Goal: Task Accomplishment & Management: Manage account settings

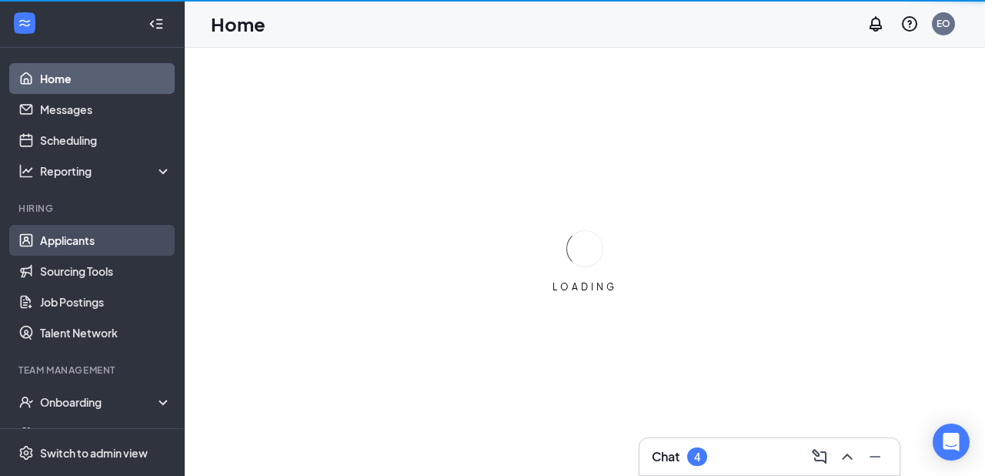
click at [59, 234] on link "Applicants" at bounding box center [106, 240] width 132 height 31
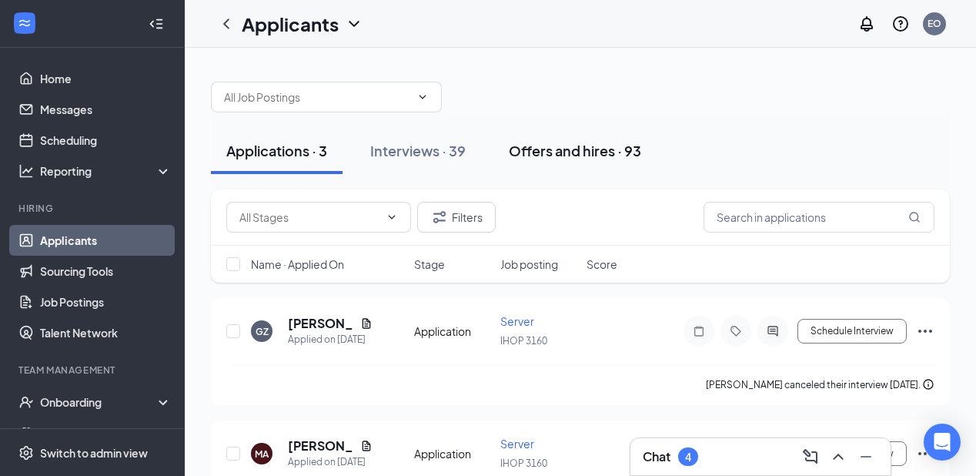
click at [597, 153] on div "Offers and hires · 93" at bounding box center [575, 150] width 132 height 19
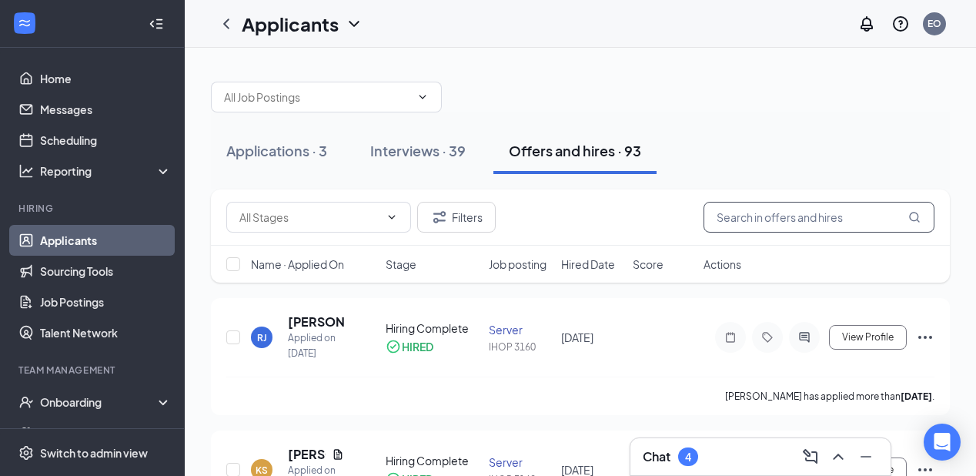
click at [753, 215] on input "text" at bounding box center [818, 217] width 231 height 31
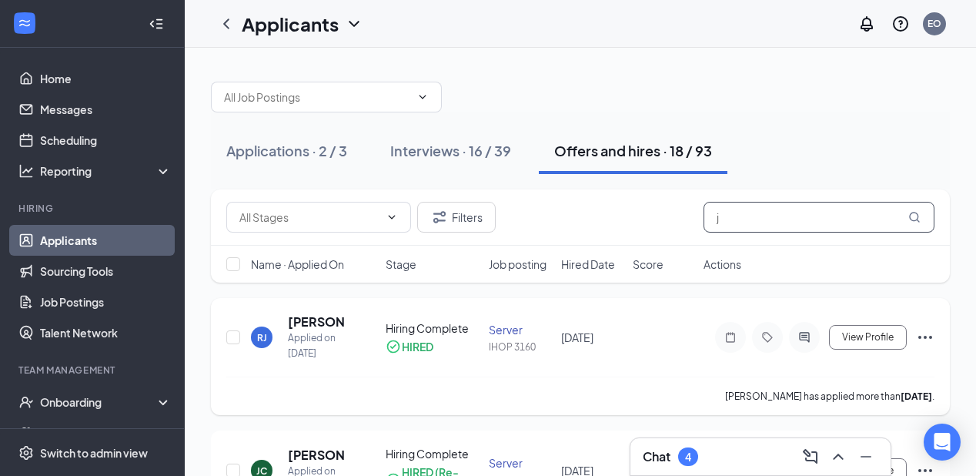
scroll to position [62, 0]
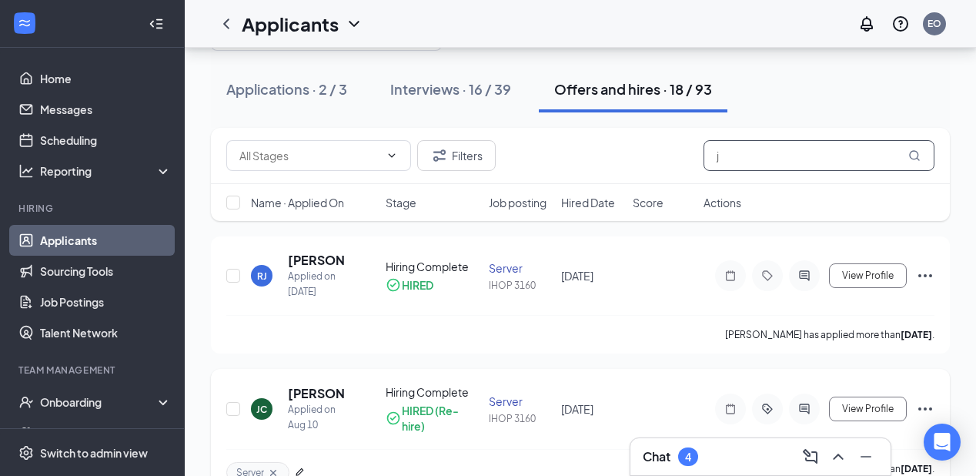
type input "j"
click at [410, 396] on div "Hiring Complete" at bounding box center [433, 391] width 94 height 15
click at [306, 392] on h5 "[PERSON_NAME]" at bounding box center [316, 393] width 56 height 17
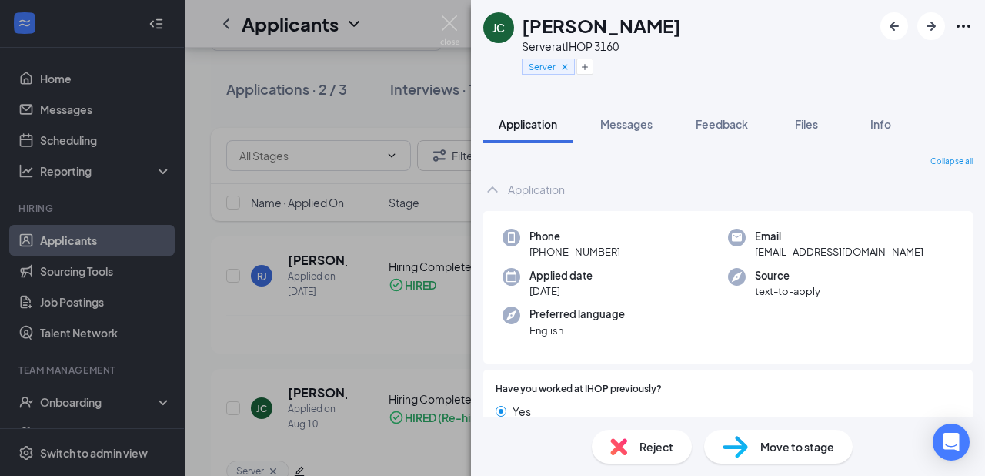
click at [762, 454] on span "Move to stage" at bounding box center [797, 446] width 74 height 17
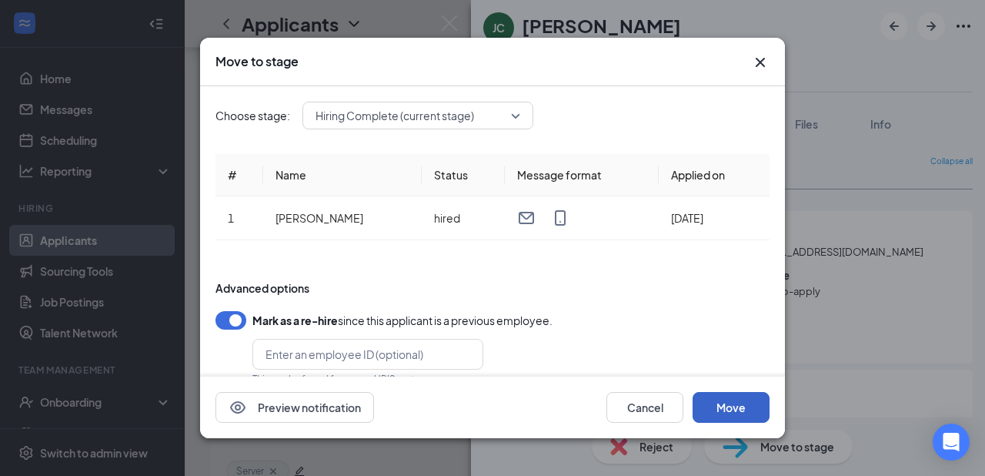
click at [739, 409] on button "Move" at bounding box center [731, 407] width 77 height 31
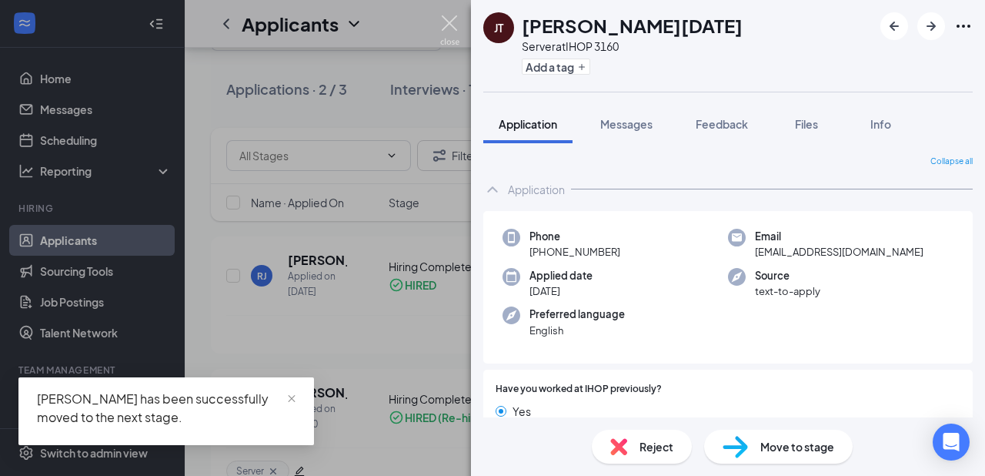
click at [453, 21] on img at bounding box center [449, 30] width 19 height 30
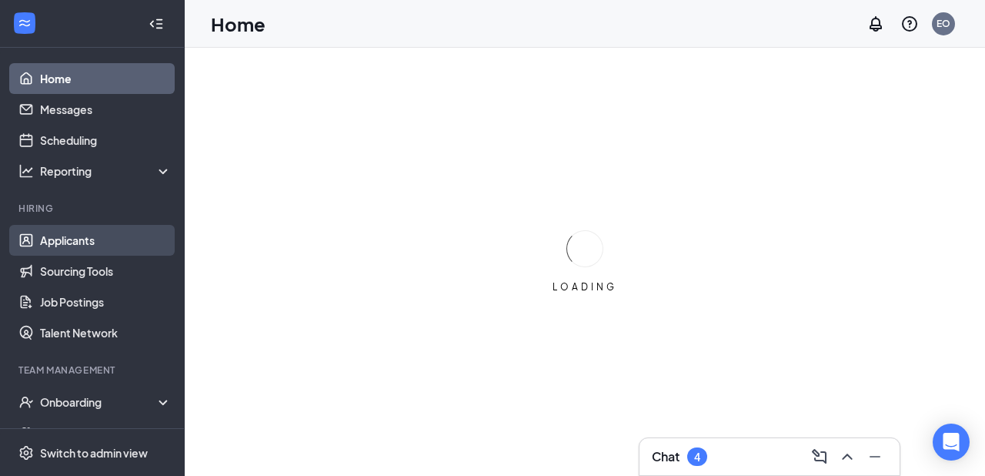
click at [78, 244] on link "Applicants" at bounding box center [106, 240] width 132 height 31
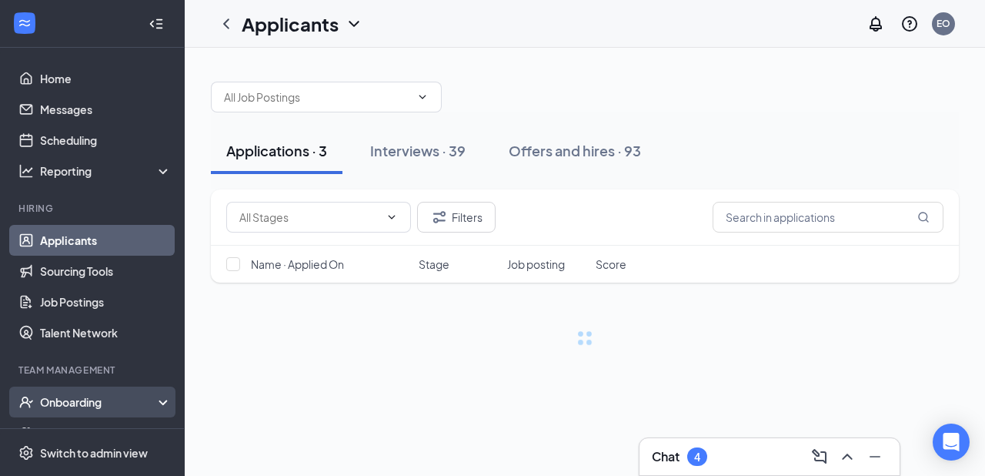
click at [89, 393] on div "Onboarding" at bounding box center [92, 401] width 185 height 31
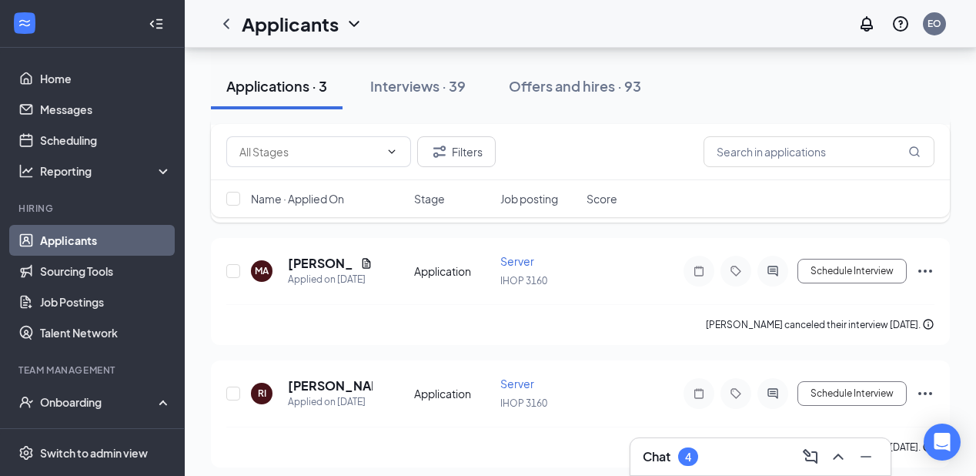
scroll to position [186, 0]
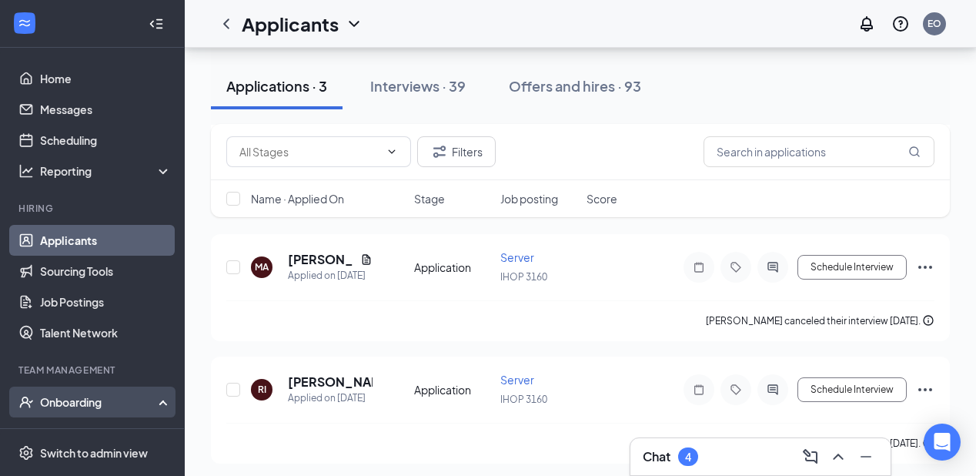
click at [71, 392] on div "Onboarding" at bounding box center [92, 401] width 185 height 31
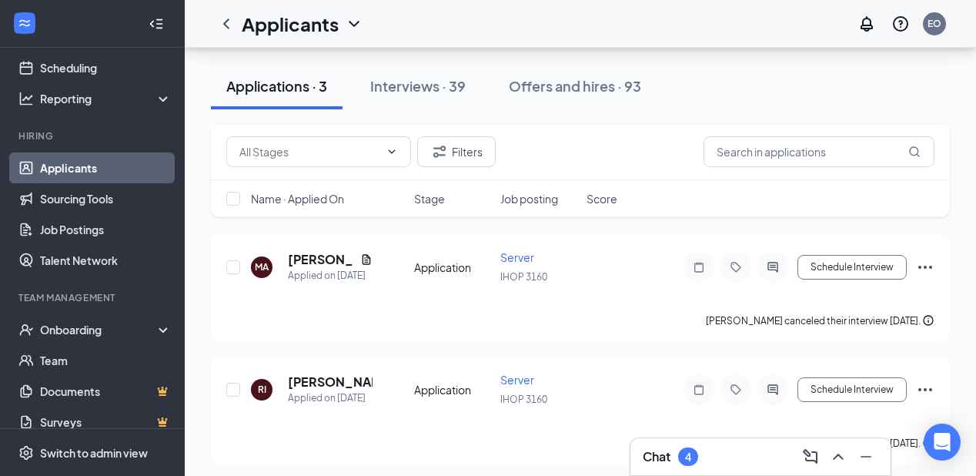
scroll to position [157, 0]
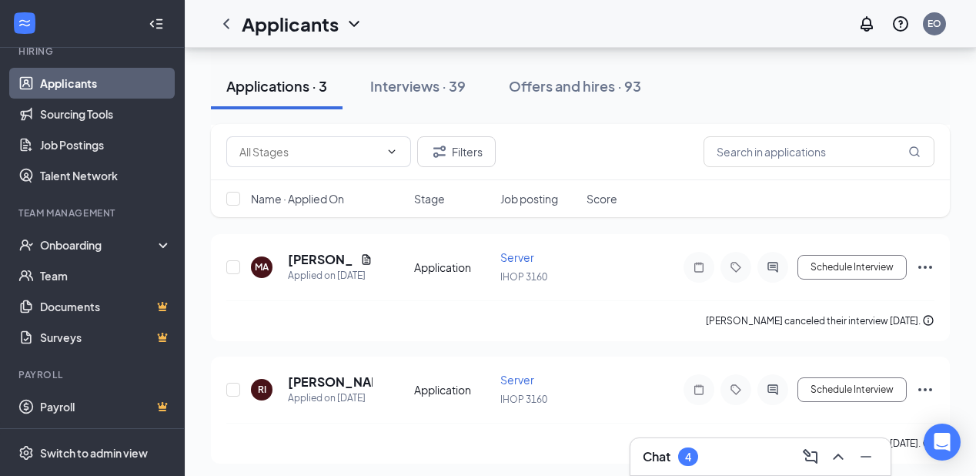
click at [92, 77] on link "Applicants" at bounding box center [106, 83] width 132 height 31
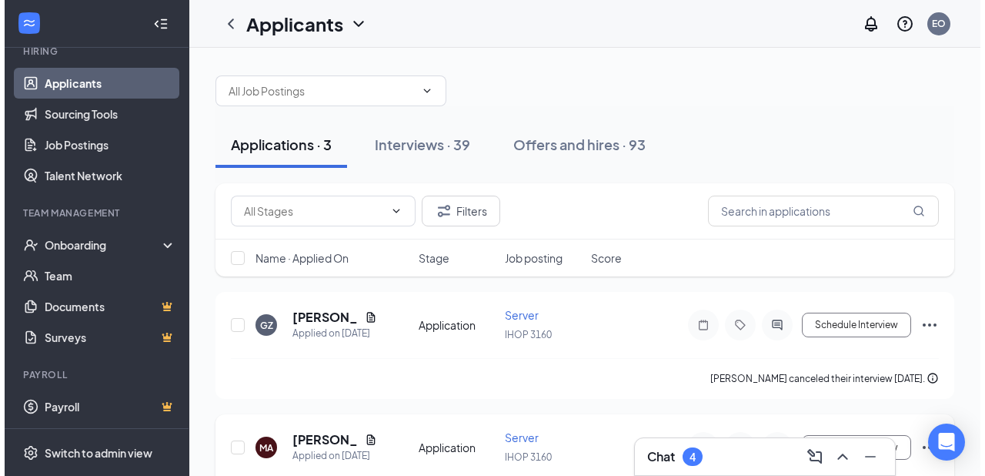
scroll to position [0, 0]
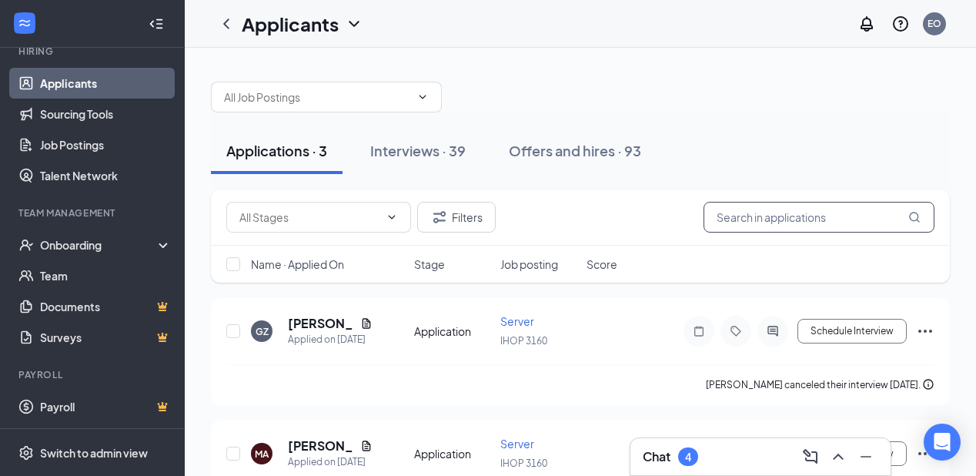
click at [783, 214] on input "text" at bounding box center [818, 217] width 231 height 31
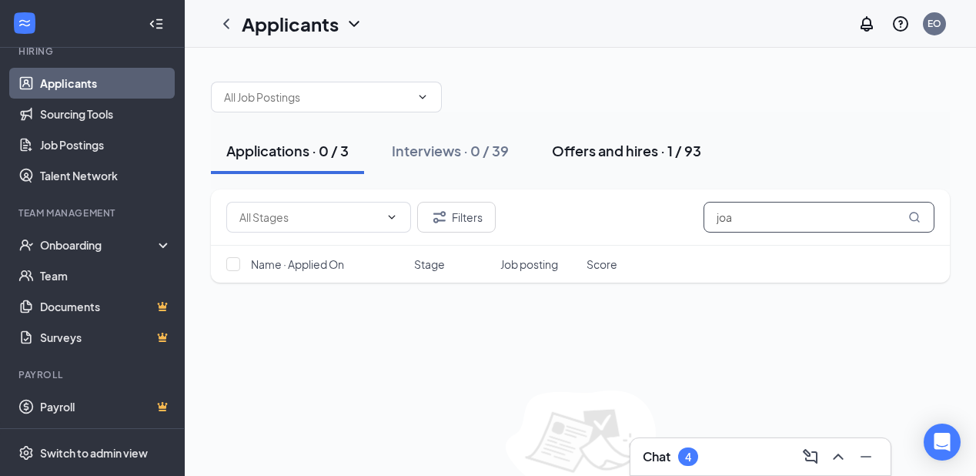
type input "joa"
click at [665, 155] on div "Offers and hires · 1 / 93" at bounding box center [626, 150] width 149 height 19
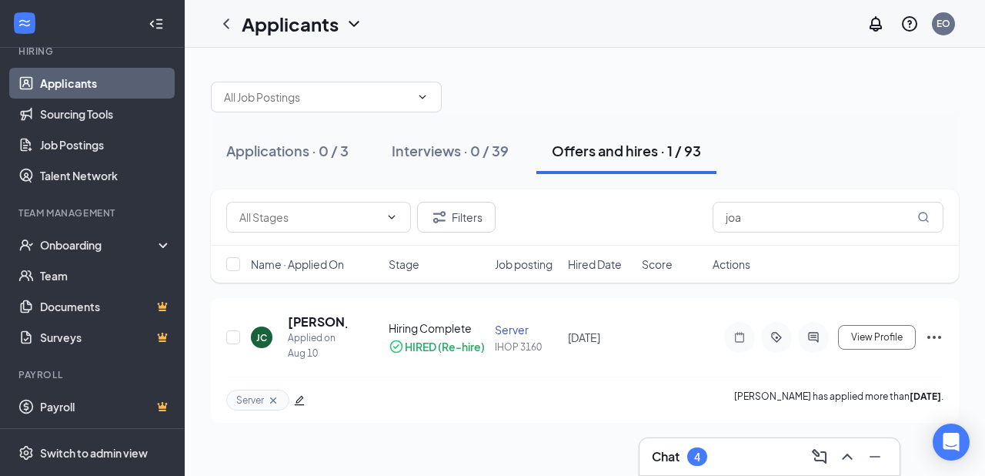
click at [815, 110] on div at bounding box center [585, 89] width 748 height 46
